Goal: Task Accomplishment & Management: Manage account settings

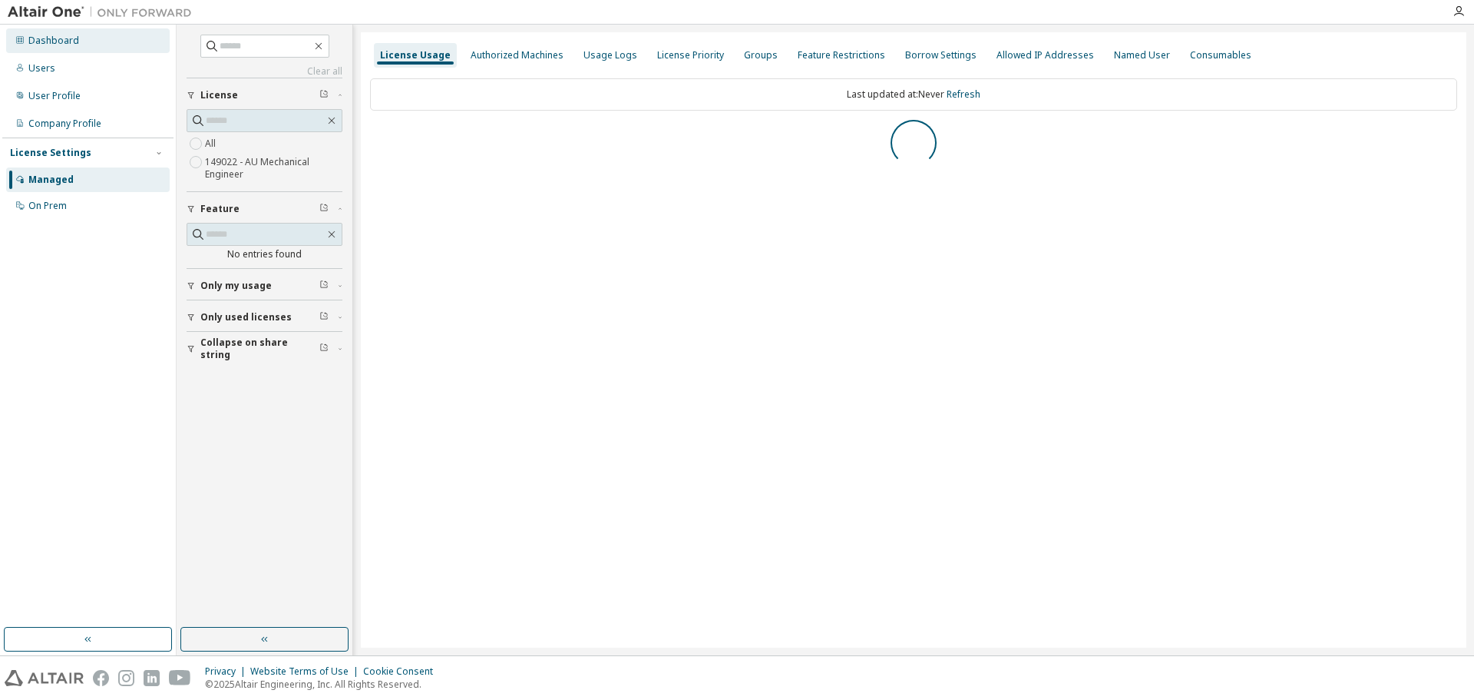
click at [87, 44] on div "Dashboard" at bounding box center [88, 40] width 164 height 25
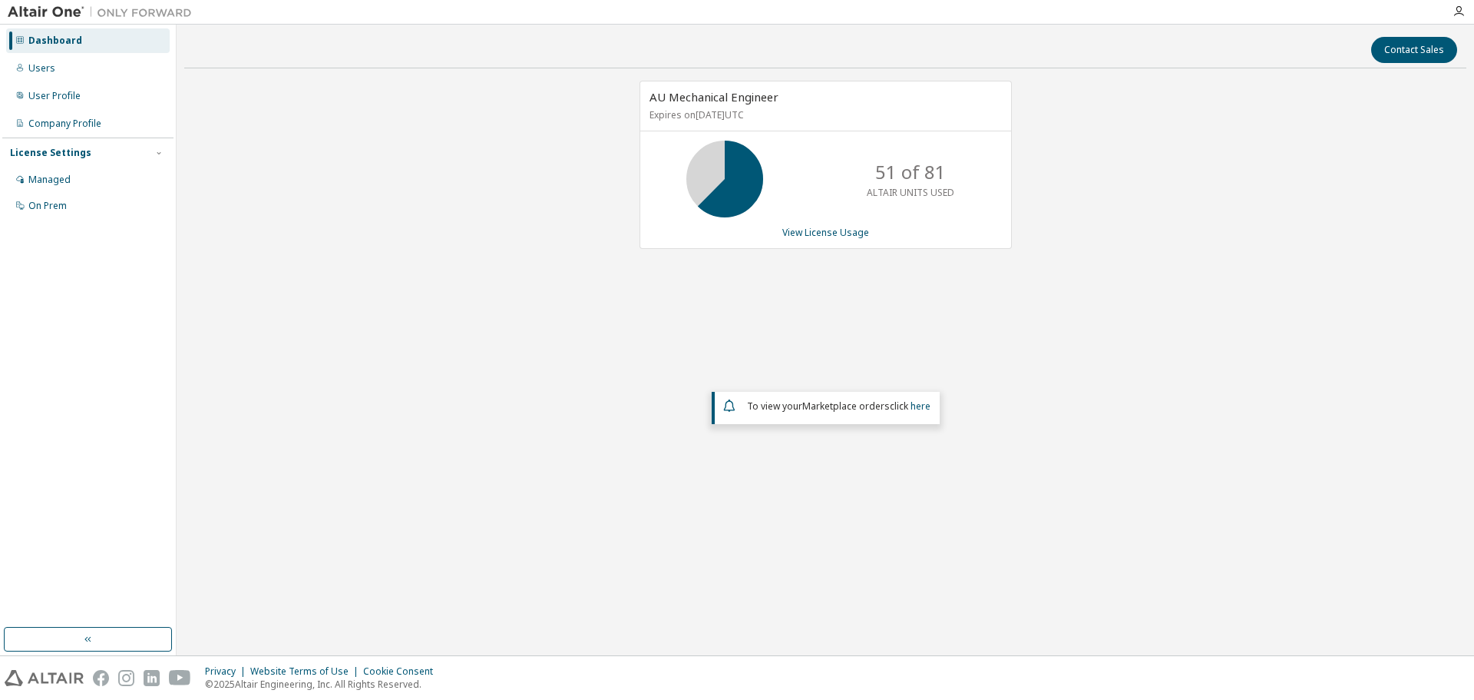
click at [864, 223] on div "AU Mechanical Engineer Expires on [DATE] UTC 51 of 81 ALTAIR UNITS USED View Li…" at bounding box center [826, 165] width 372 height 168
click at [860, 231] on link "View License Usage" at bounding box center [826, 232] width 87 height 13
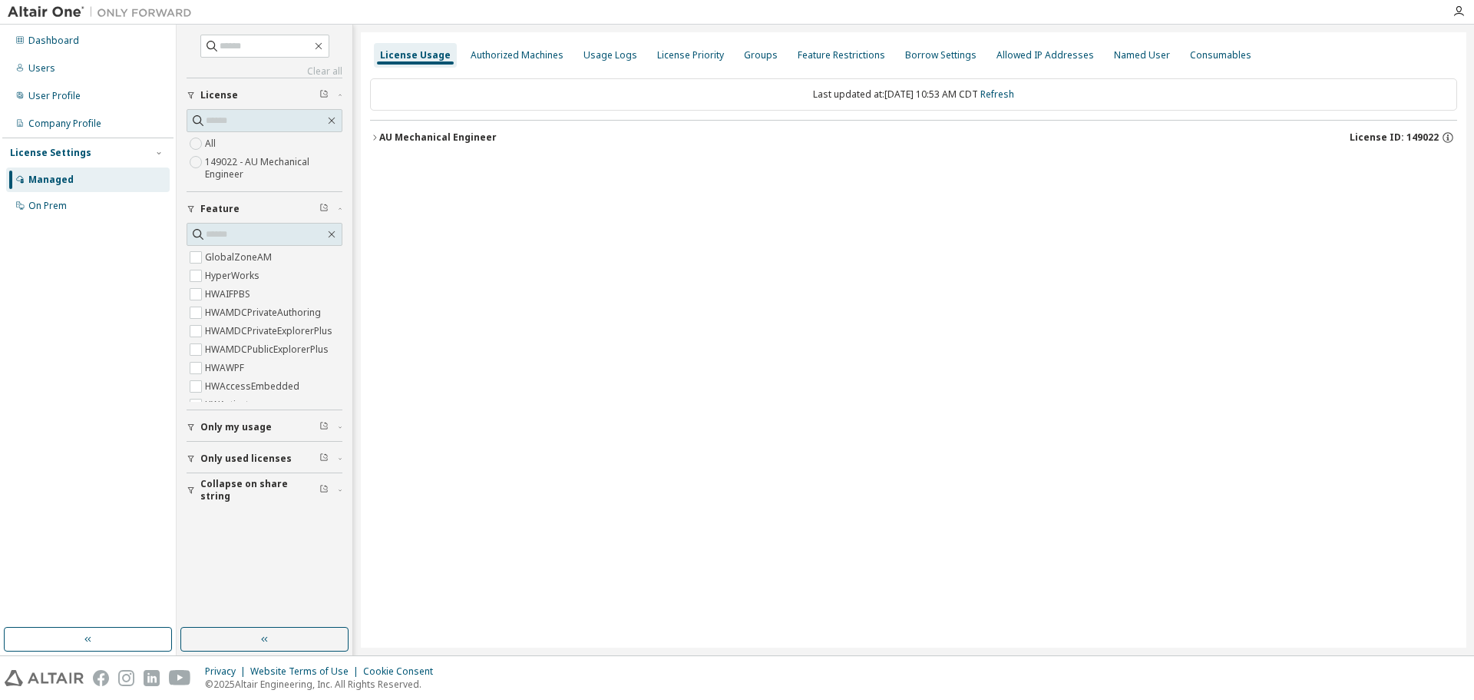
click at [508, 131] on div "AU Mechanical Engineer License ID: 149022" at bounding box center [918, 138] width 1078 height 14
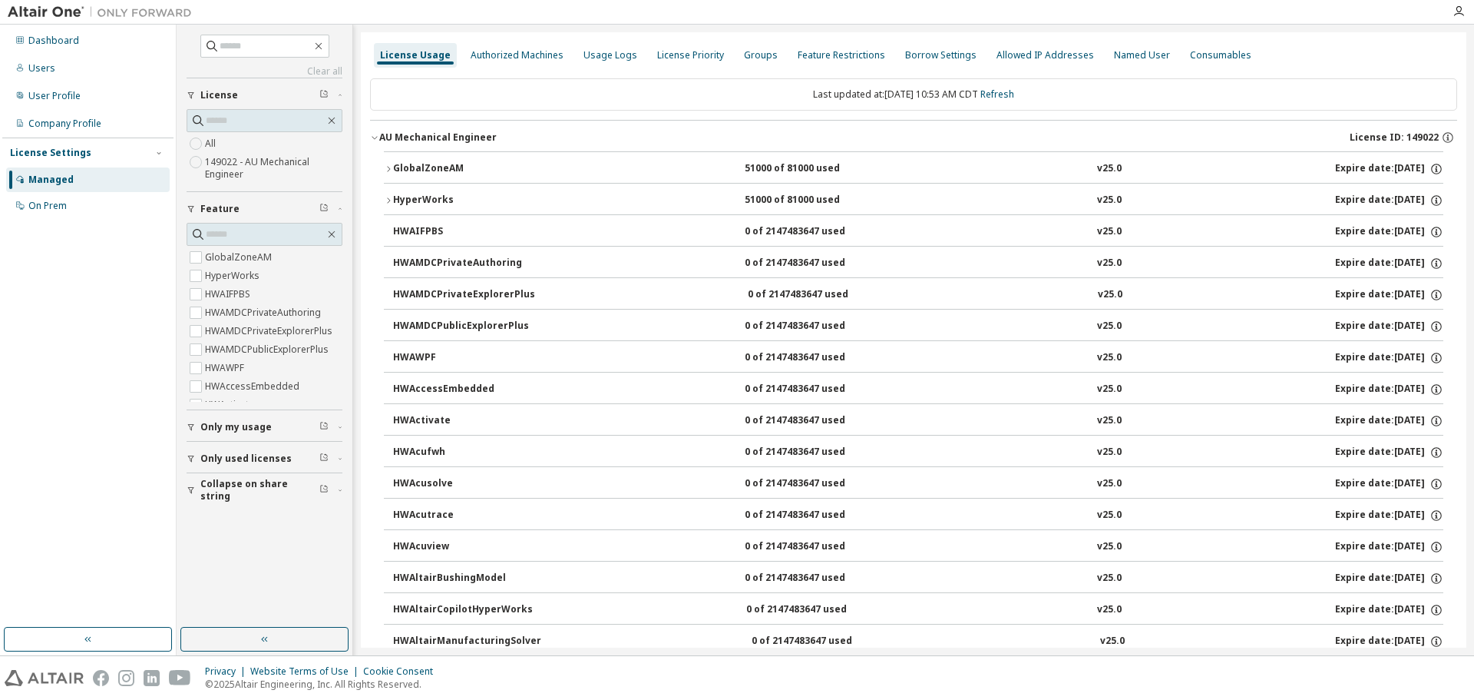
click at [444, 164] on div "GlobalZoneAM" at bounding box center [462, 169] width 138 height 14
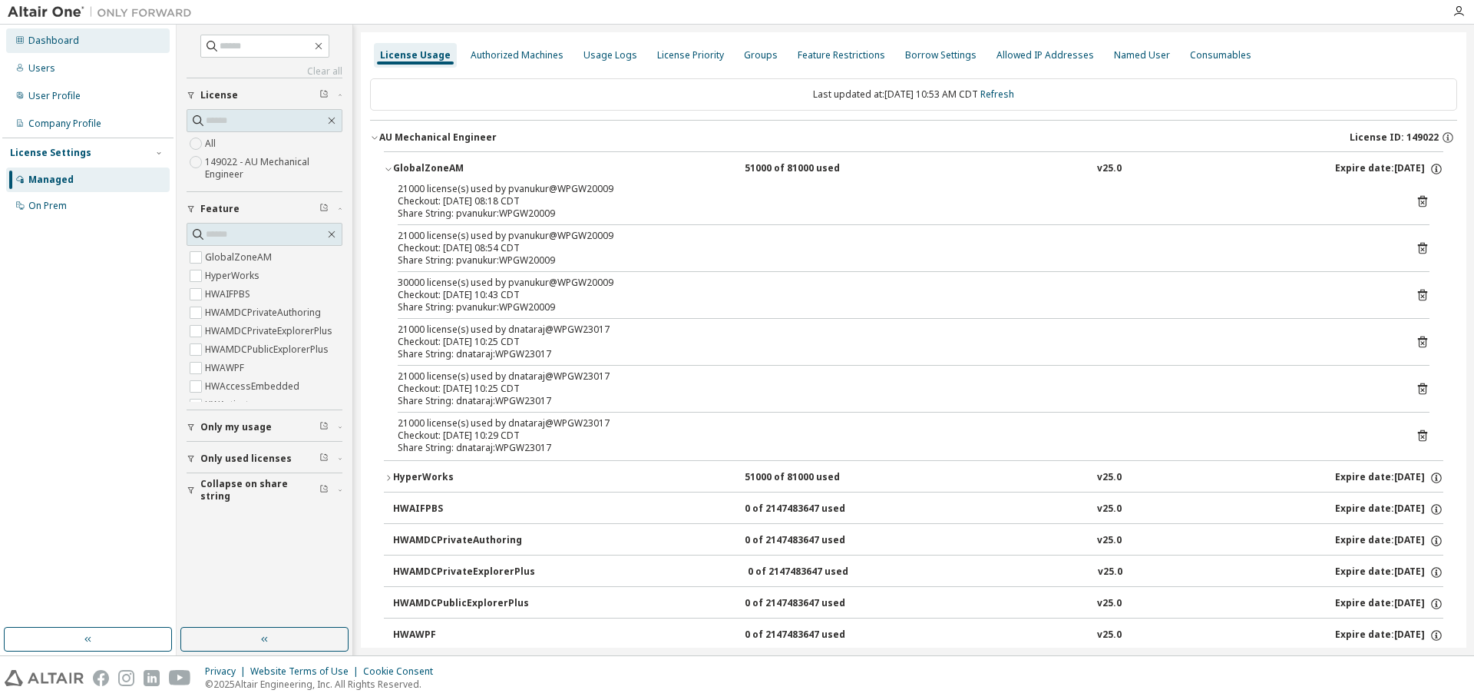
click at [75, 43] on div "Dashboard" at bounding box center [53, 41] width 51 height 12
